Goal: Find contact information: Find contact information

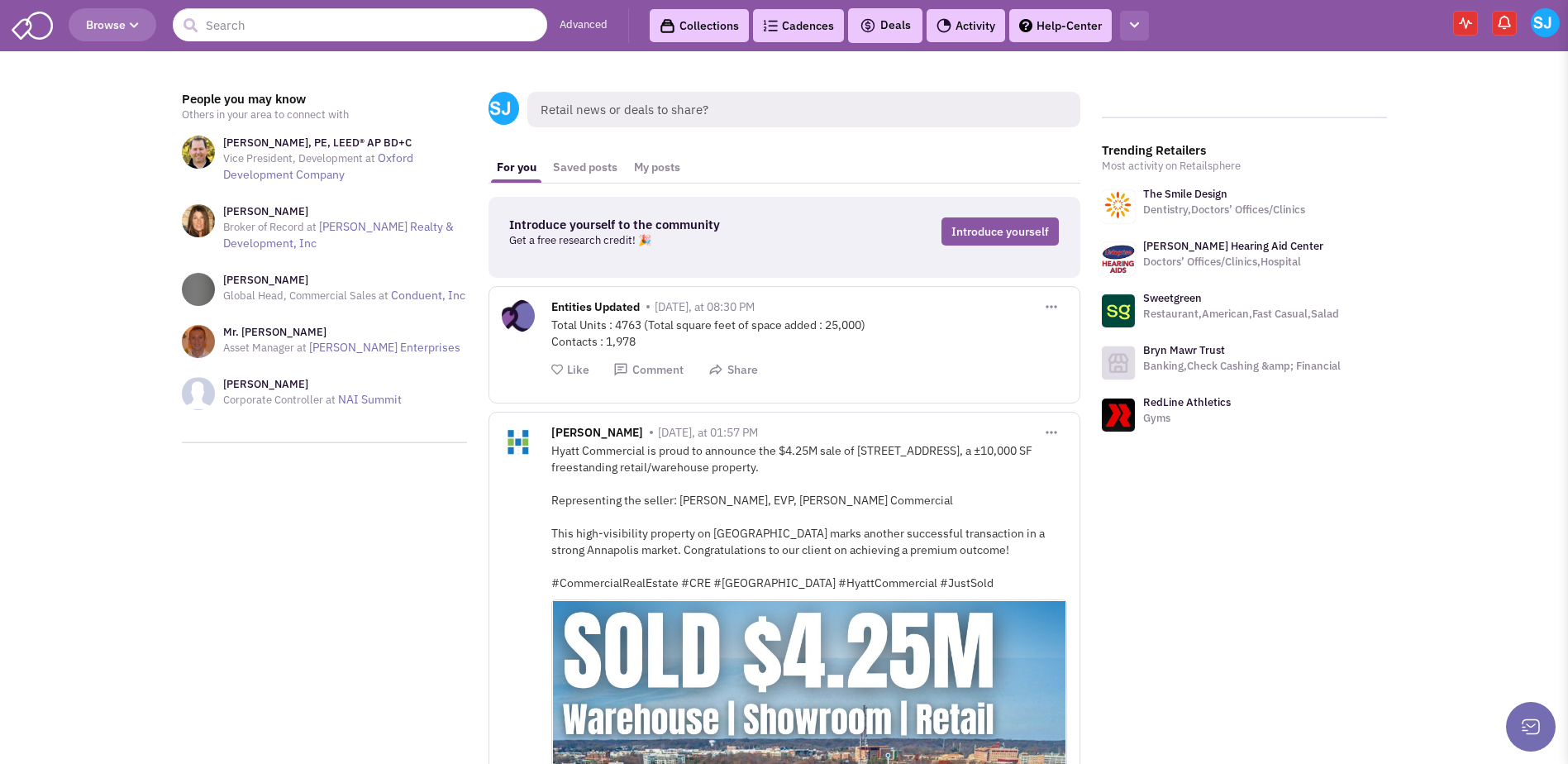
click at [1138, 26] on icon "button" at bounding box center [1135, 25] width 9 height 10
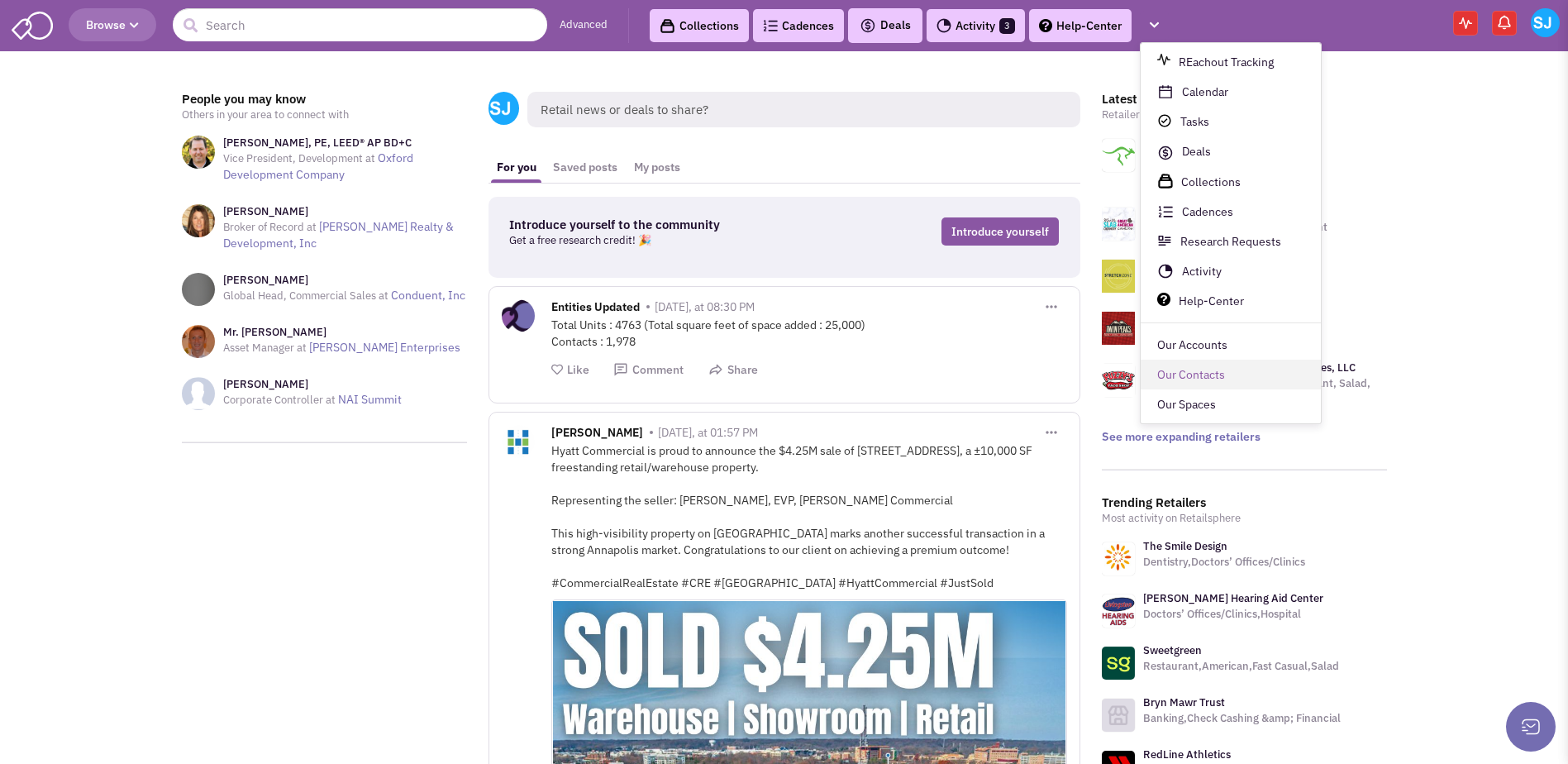
click at [1157, 366] on link "Our Contacts" at bounding box center [1230, 375] width 180 height 30
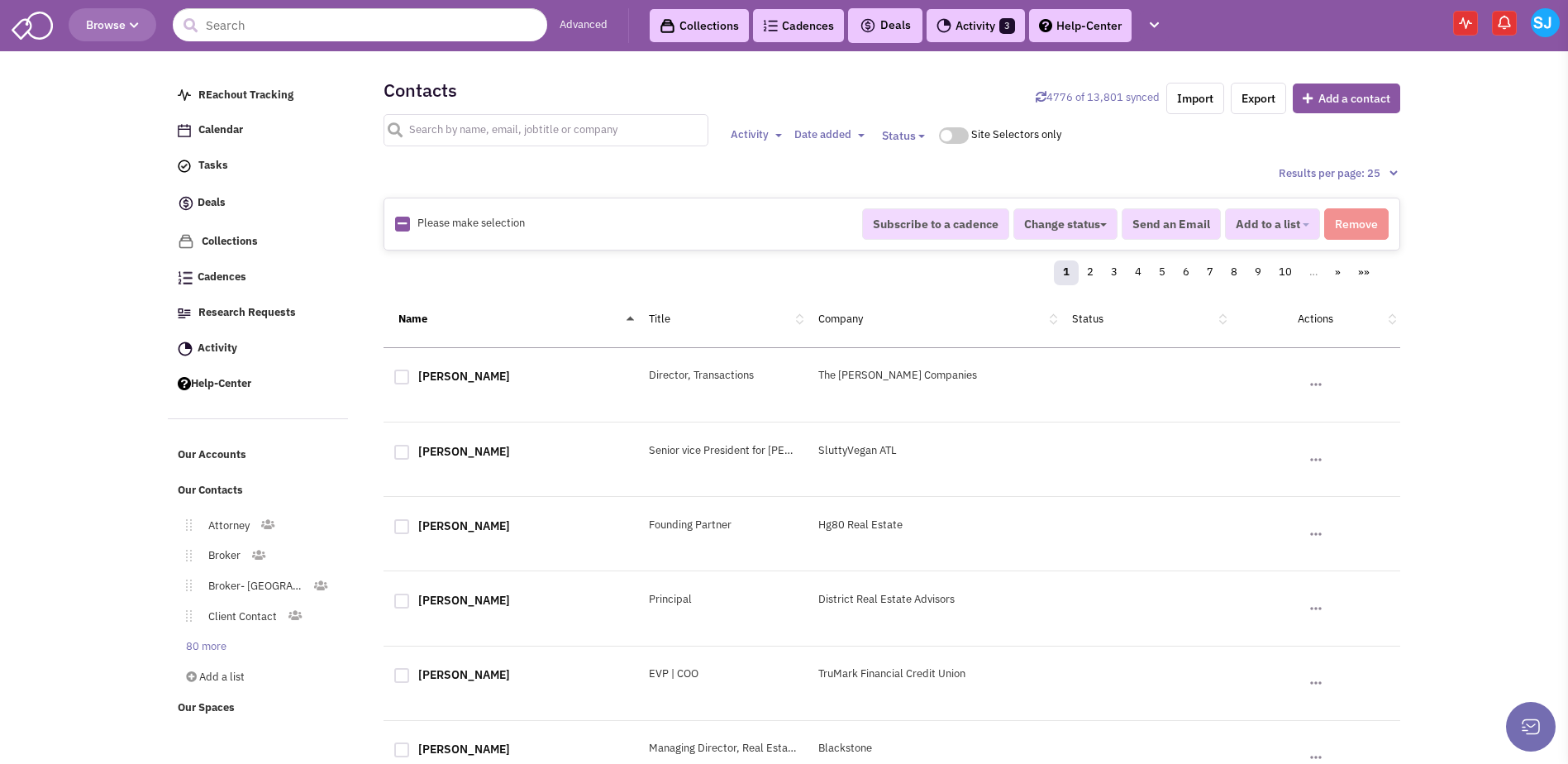
click at [454, 143] on input "text" at bounding box center [546, 130] width 325 height 32
type input "[PERSON_NAME]"
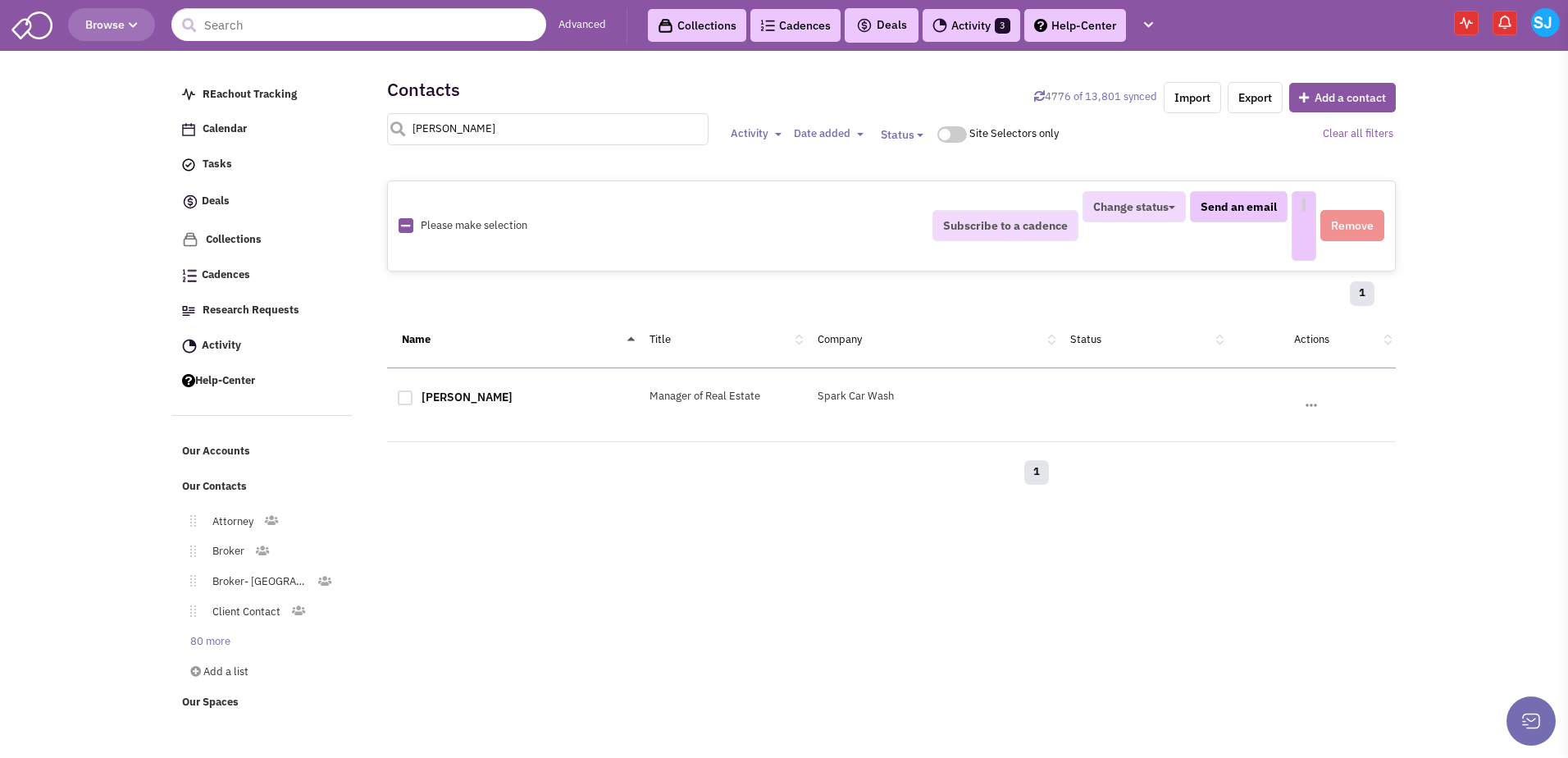
select select
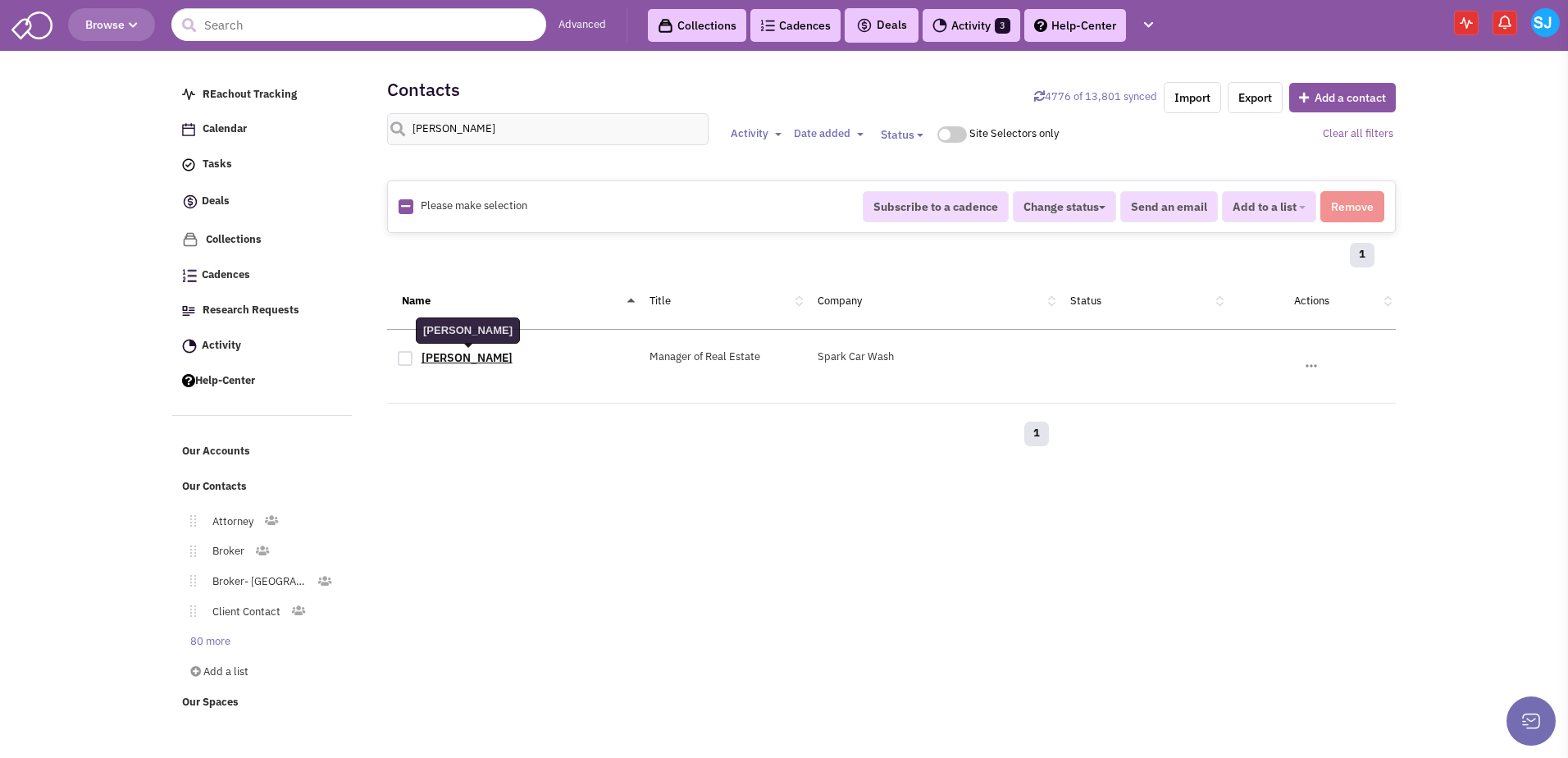
click at [449, 363] on link "[PERSON_NAME]" at bounding box center [466, 357] width 91 height 15
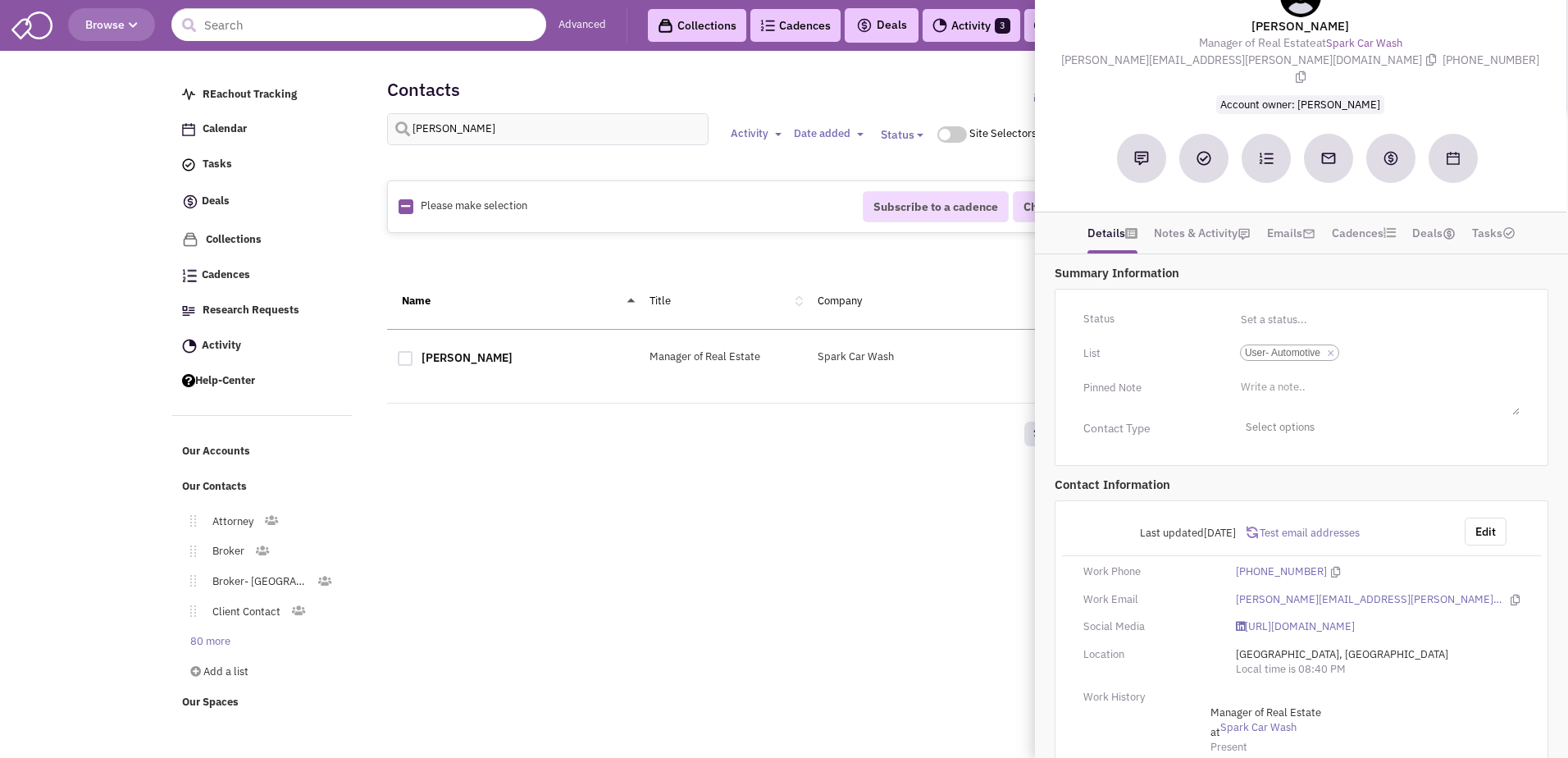
scroll to position [92, 0]
